Goal: Task Accomplishment & Management: Manage account settings

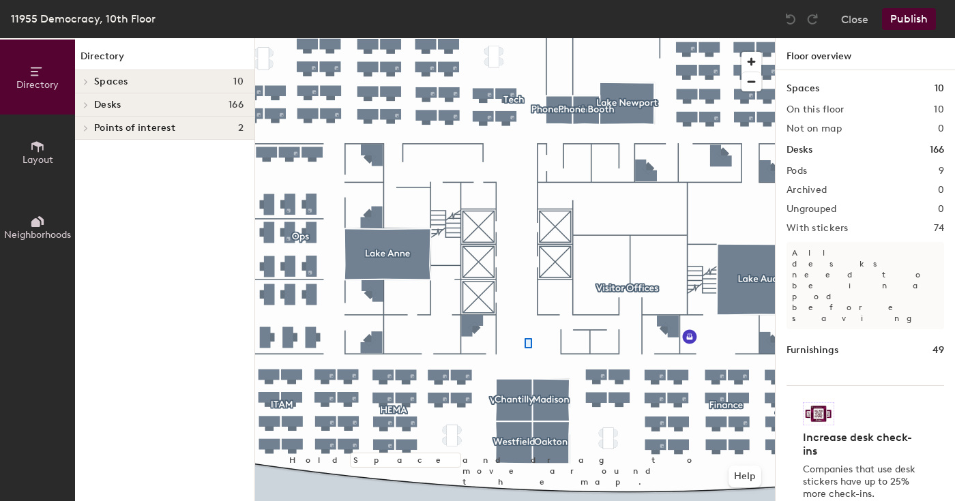
click at [524, 38] on div at bounding box center [515, 38] width 520 height 0
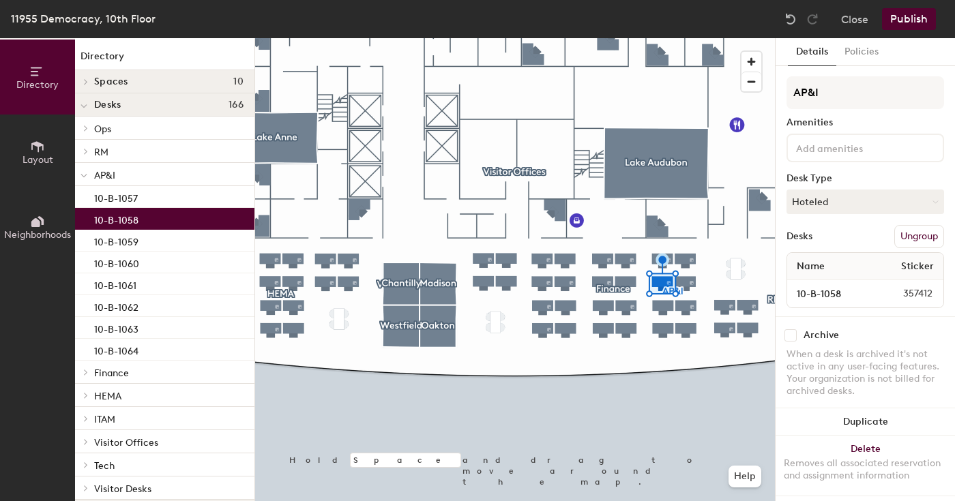
click at [791, 335] on input "checkbox" at bounding box center [790, 335] width 12 height 12
checkbox input "true"
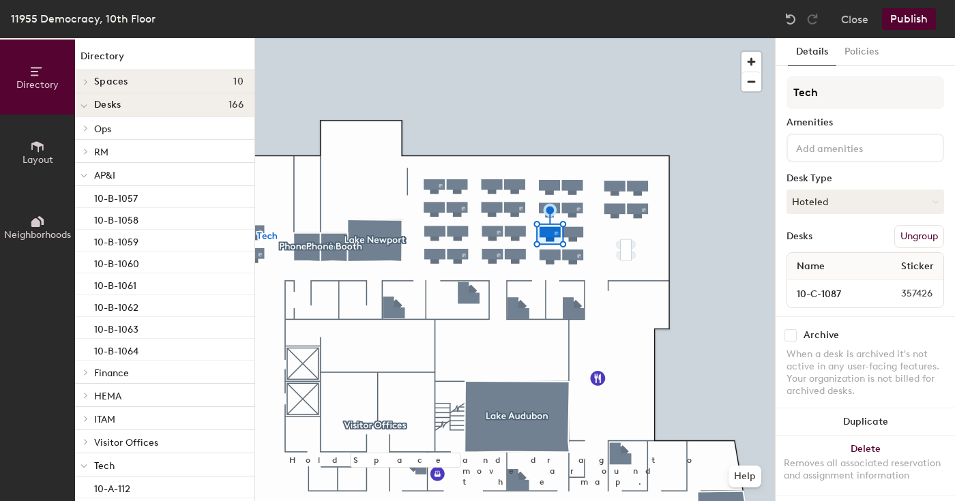
click at [791, 338] on input "checkbox" at bounding box center [790, 335] width 12 height 12
checkbox input "true"
click at [790, 333] on input "checkbox" at bounding box center [790, 335] width 12 height 12
checkbox input "true"
click at [793, 334] on input "checkbox" at bounding box center [790, 335] width 12 height 12
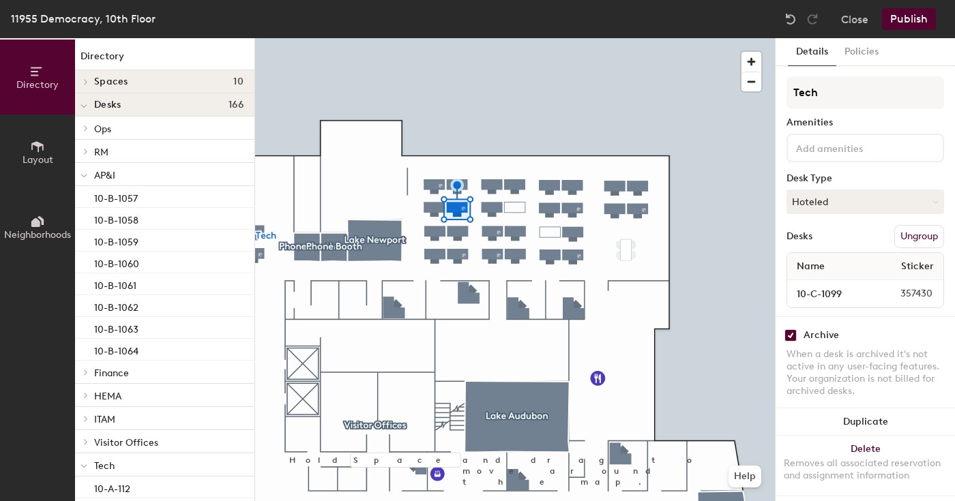
checkbox input "true"
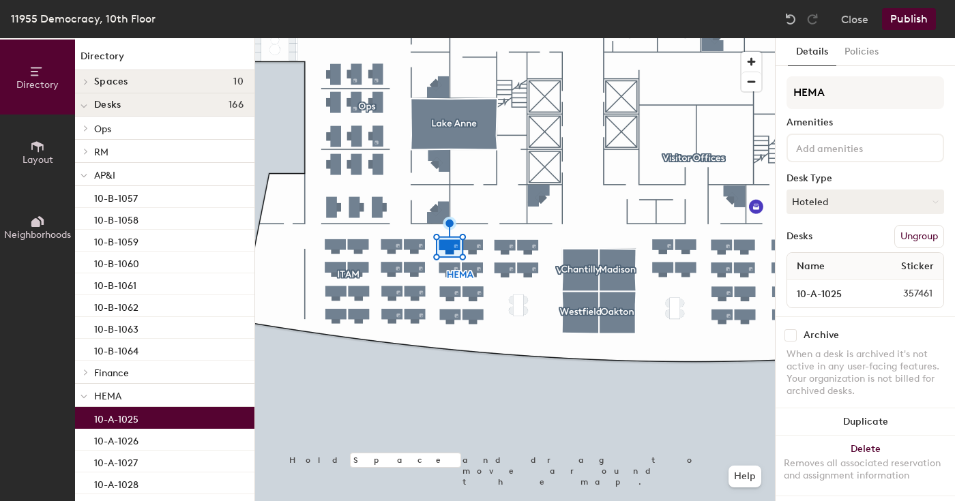
click at [795, 335] on input "checkbox" at bounding box center [790, 335] width 12 height 12
checkbox input "true"
click at [903, 26] on button "Publish" at bounding box center [909, 19] width 54 height 22
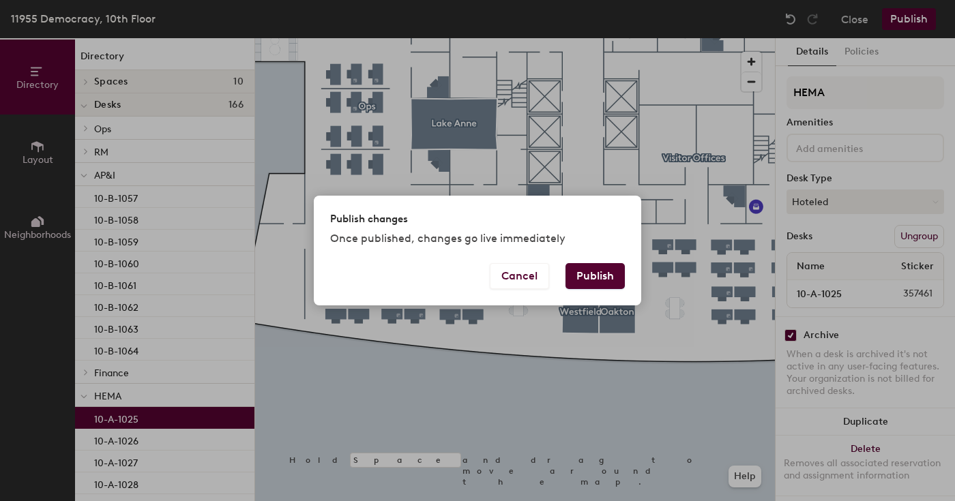
click at [590, 271] on button "Publish" at bounding box center [594, 276] width 59 height 26
